Goal: Navigation & Orientation: Find specific page/section

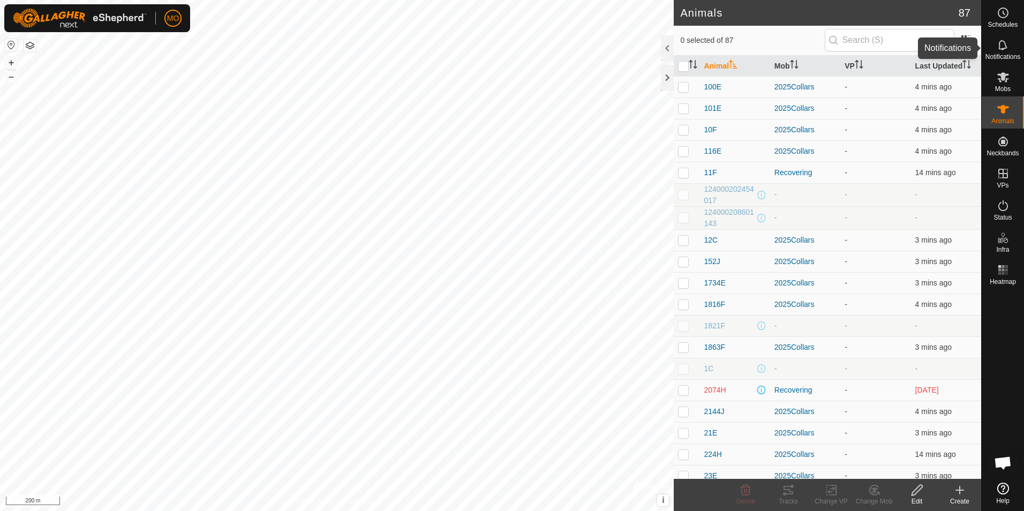
click at [1001, 52] on es-notification-svg-icon at bounding box center [1002, 44] width 19 height 17
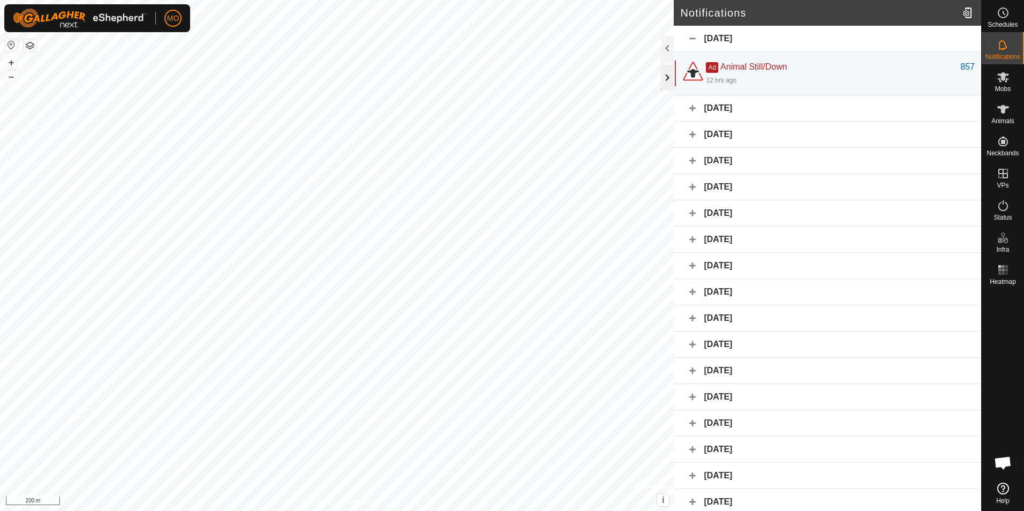
click at [663, 82] on div at bounding box center [667, 78] width 13 height 26
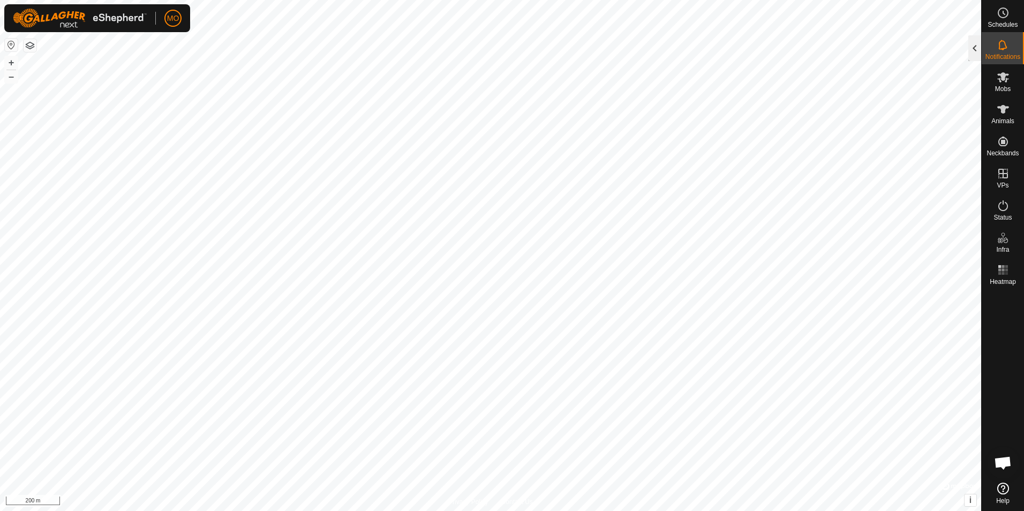
click at [972, 46] on div at bounding box center [974, 48] width 13 height 26
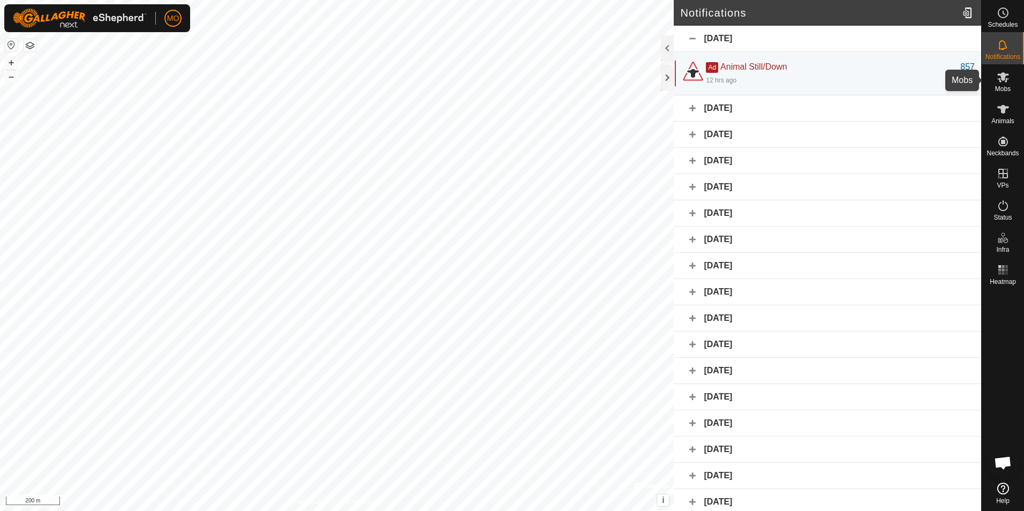
click at [1002, 80] on icon at bounding box center [1003, 77] width 12 height 10
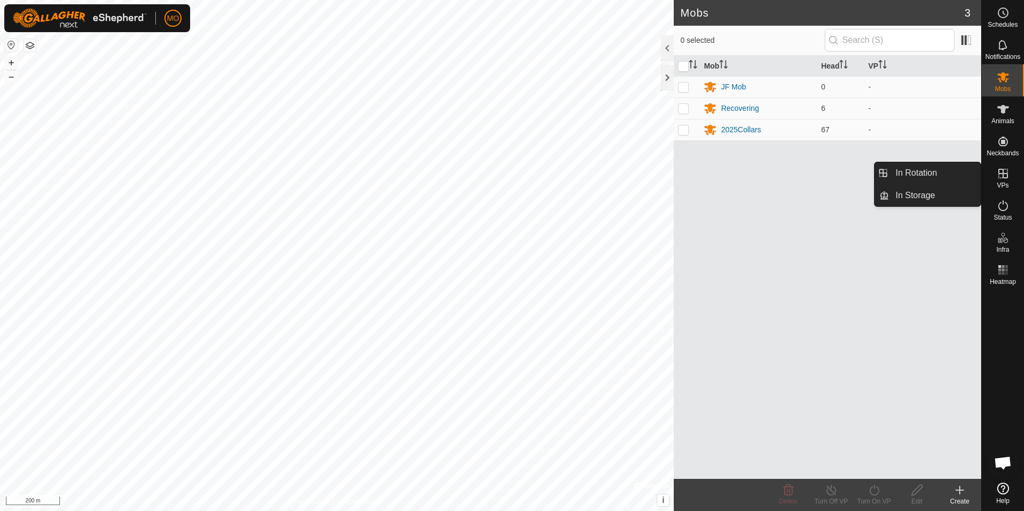
click at [1001, 174] on icon at bounding box center [1003, 174] width 10 height 10
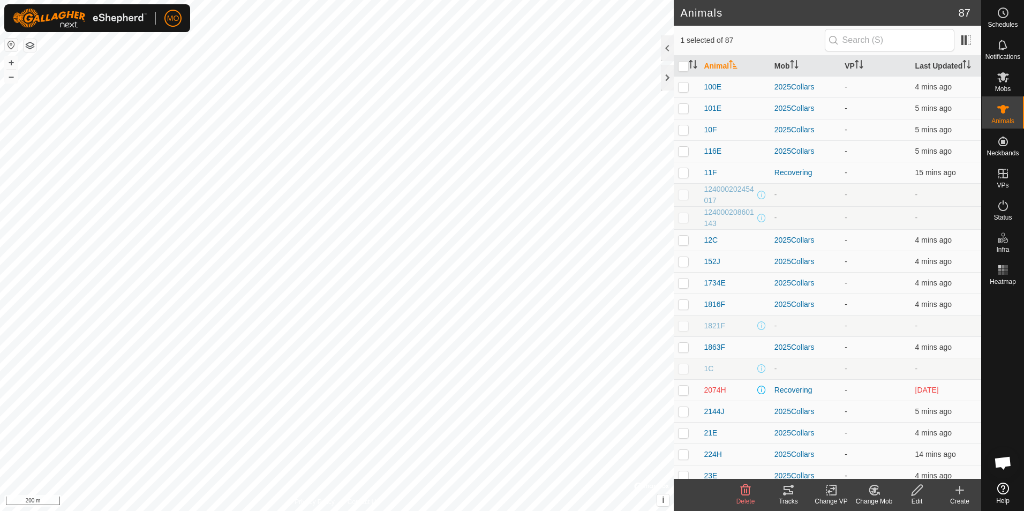
click at [786, 495] on icon at bounding box center [788, 490] width 13 height 13
